Goal: Information Seeking & Learning: Check status

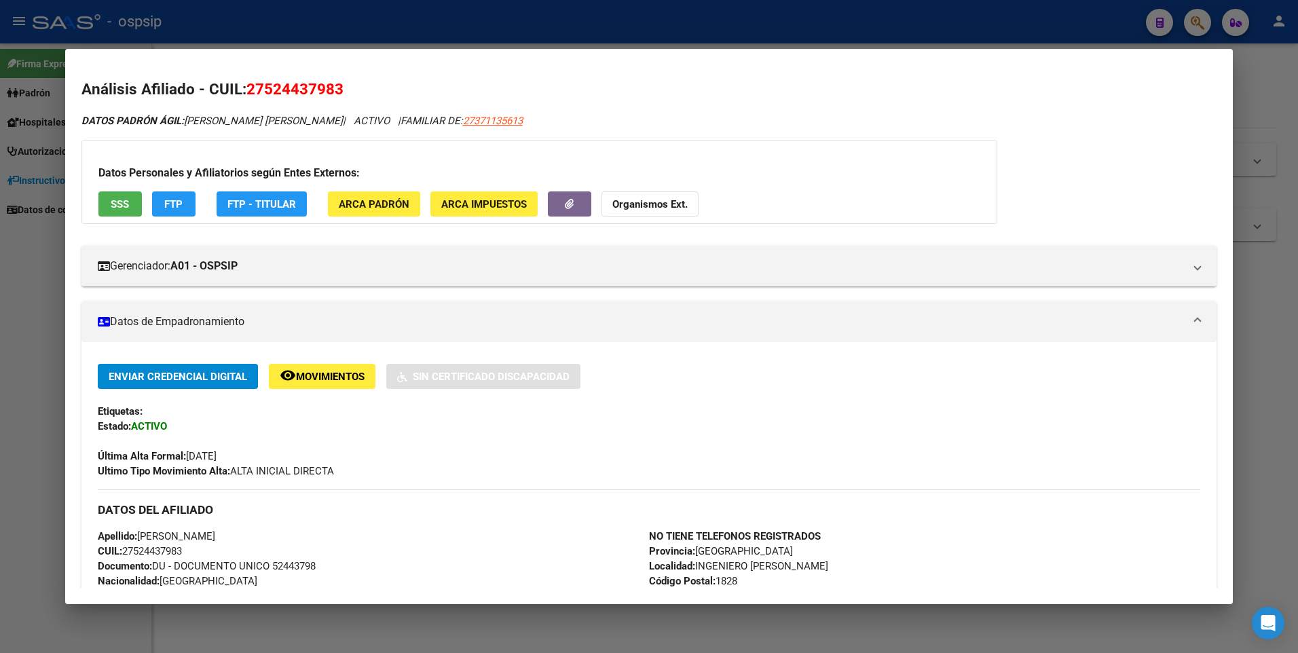
click at [0, 184] on html "menu - ospsip person Firma Express Padrón Afiliados Empadronados Análisis Afili…" at bounding box center [649, 326] width 1298 height 653
click at [37, 188] on div at bounding box center [649, 326] width 1298 height 653
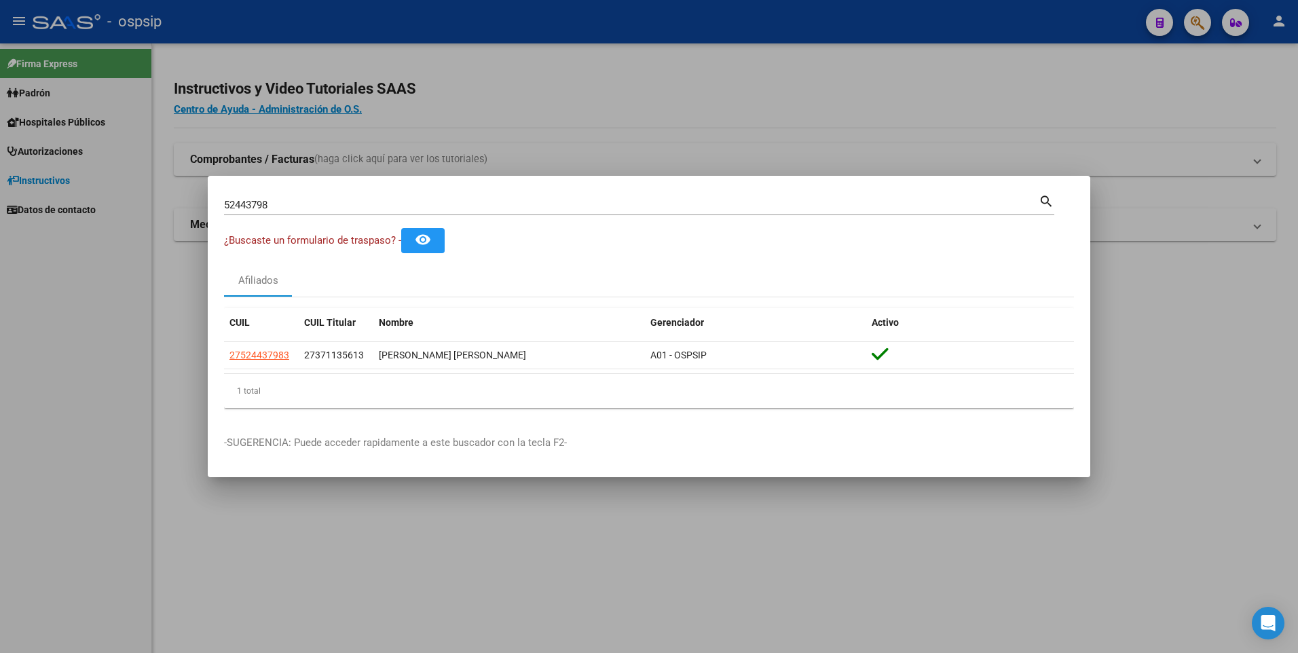
click at [362, 204] on input "52443798" at bounding box center [631, 205] width 815 height 12
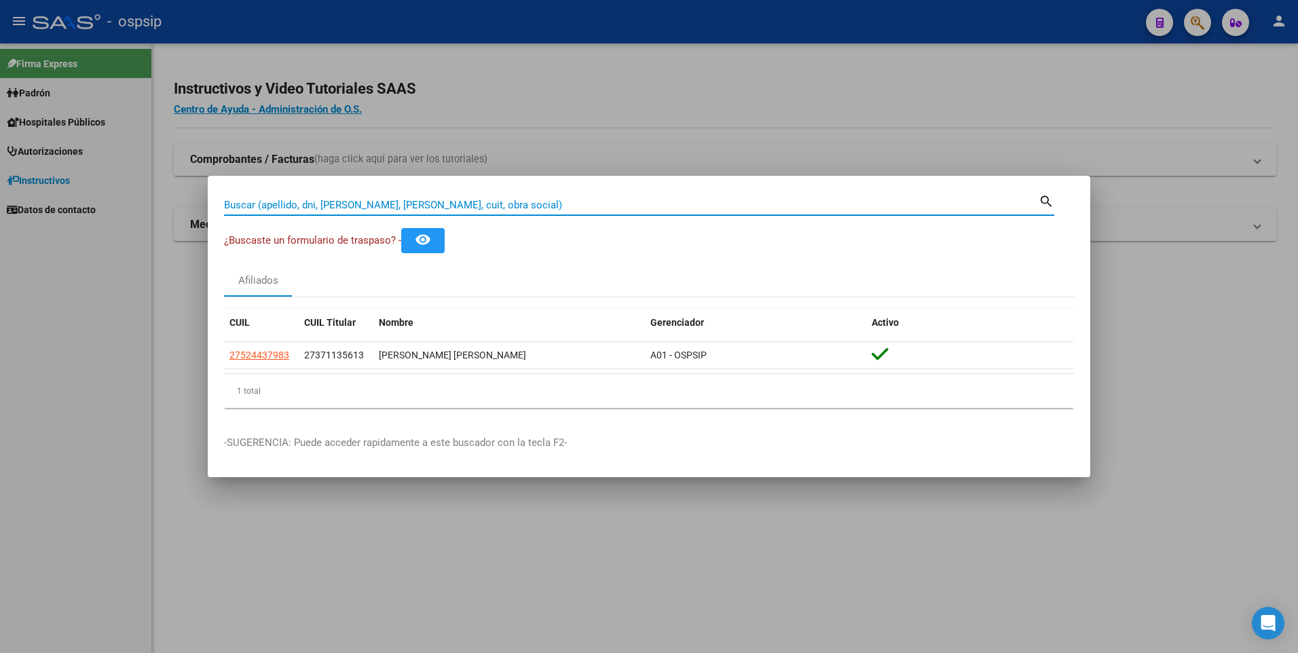
click at [671, 202] on input "Buscar (apellido, dni, [PERSON_NAME], [PERSON_NAME], cuit, obra social)" at bounding box center [631, 205] width 815 height 12
type input "55041948"
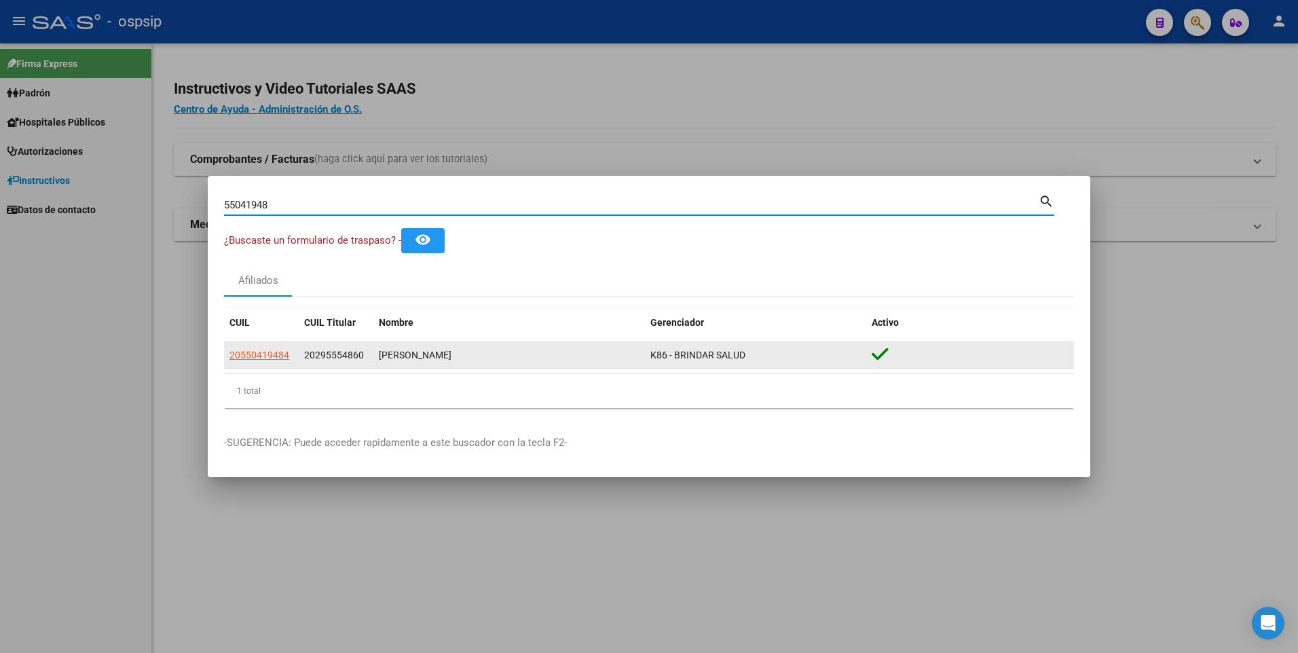
click at [451, 349] on div "[PERSON_NAME]" at bounding box center [509, 356] width 261 height 16
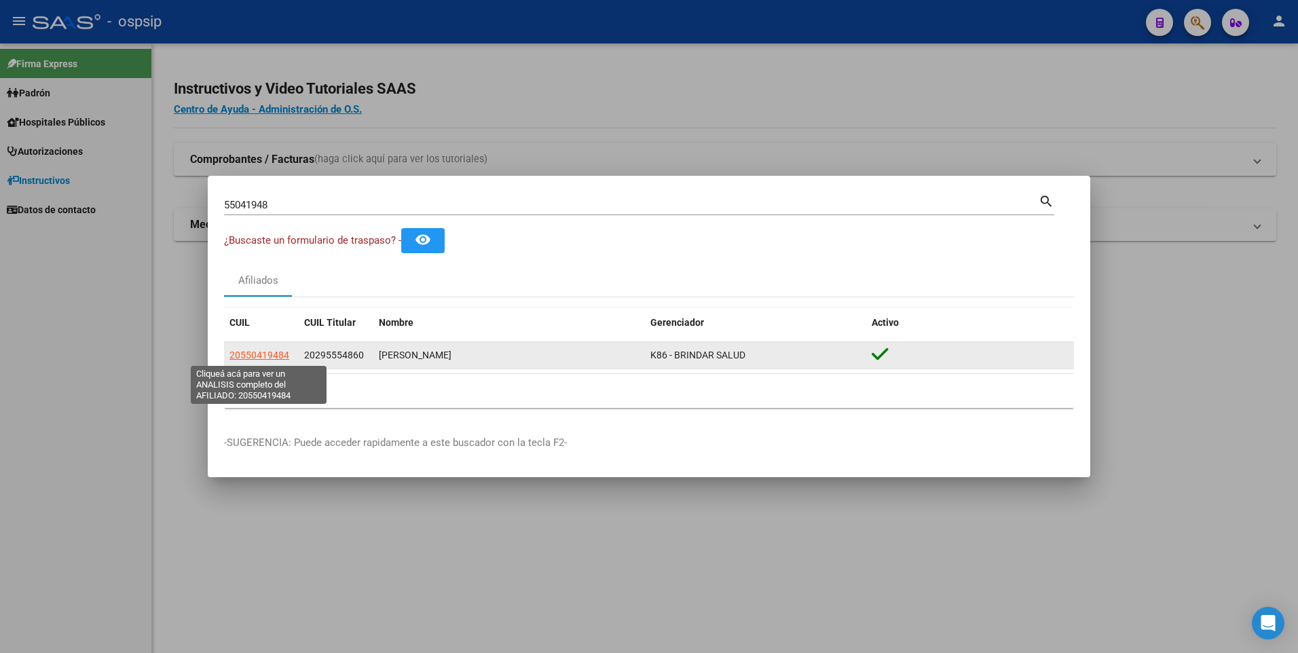
click at [273, 357] on span "20550419484" at bounding box center [260, 355] width 60 height 11
type textarea "20550419484"
